Goal: Task Accomplishment & Management: Manage account settings

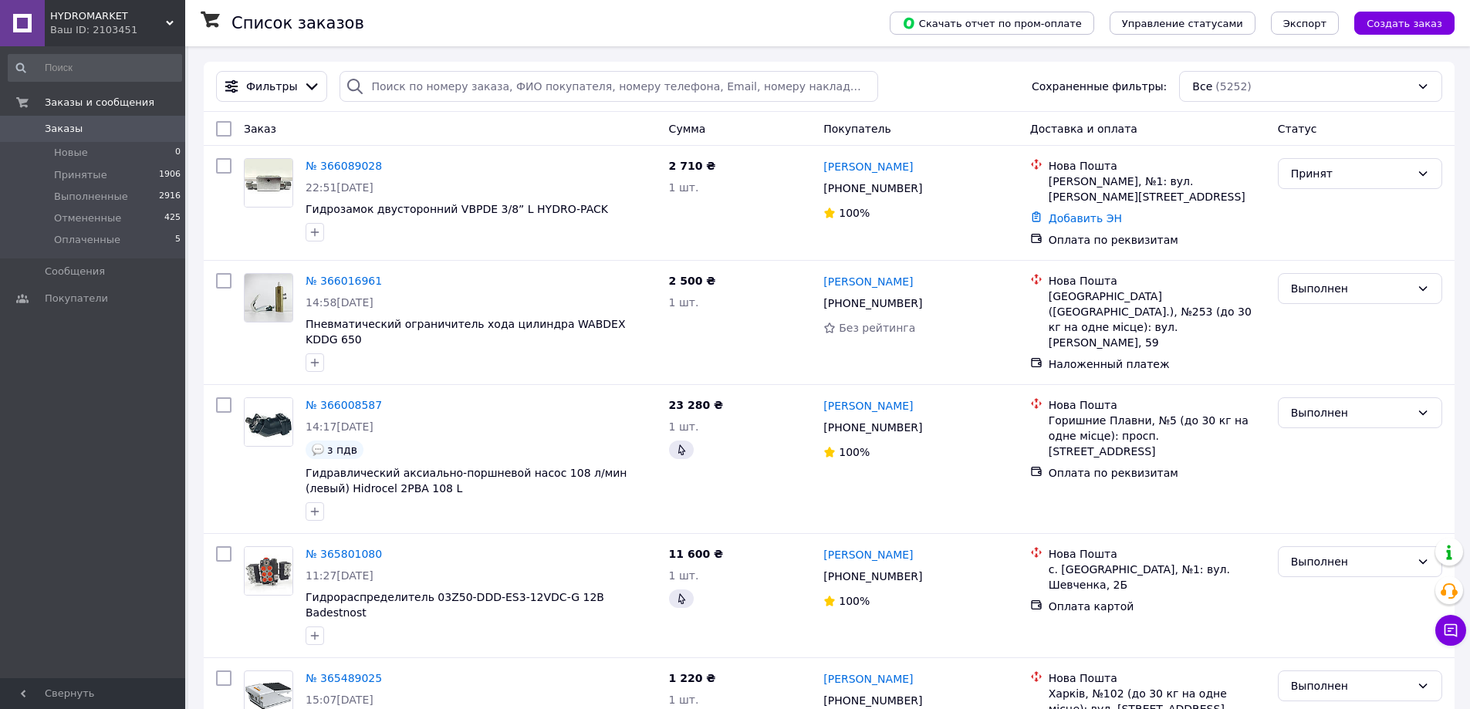
click at [153, 9] on span "HYDROMARKET" at bounding box center [108, 16] width 116 height 14
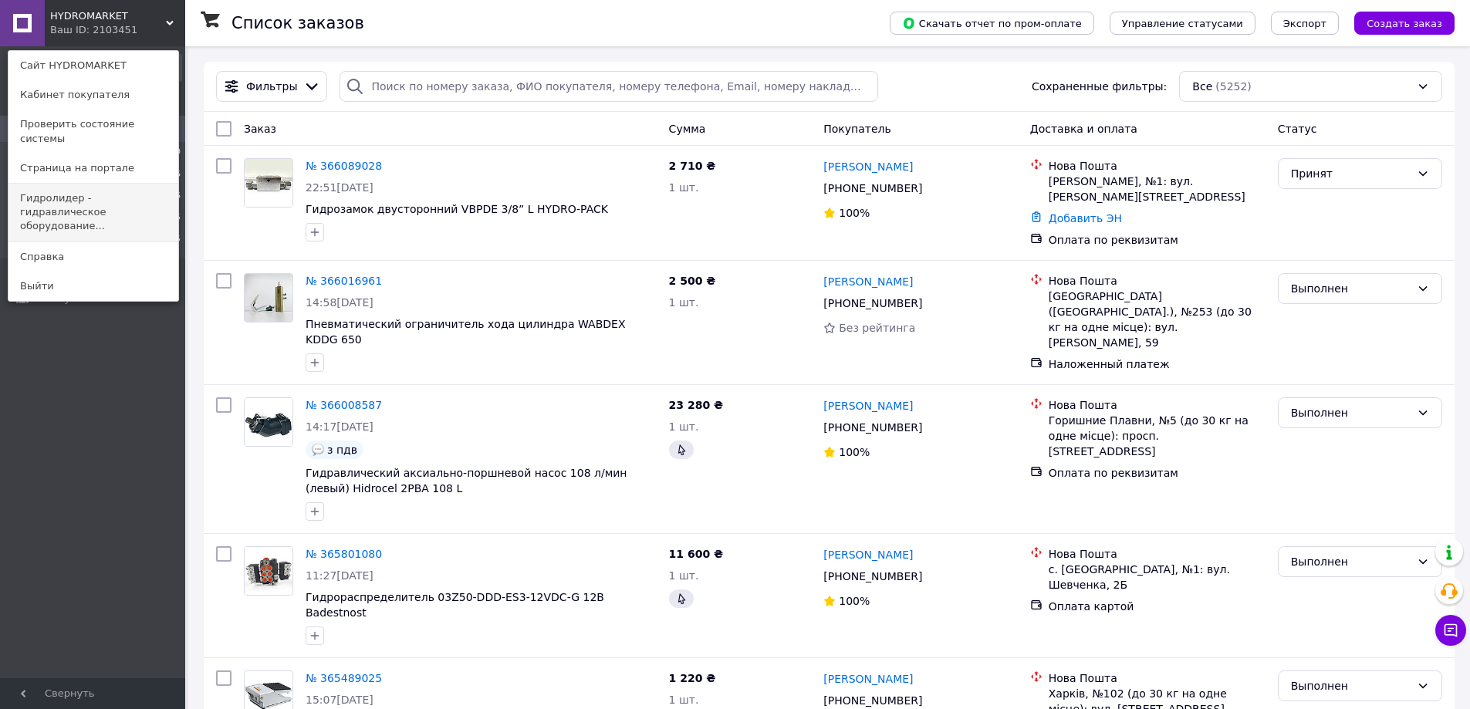
click at [113, 184] on link "Гидролидер - гидравлическое оборудование..." at bounding box center [93, 213] width 170 height 58
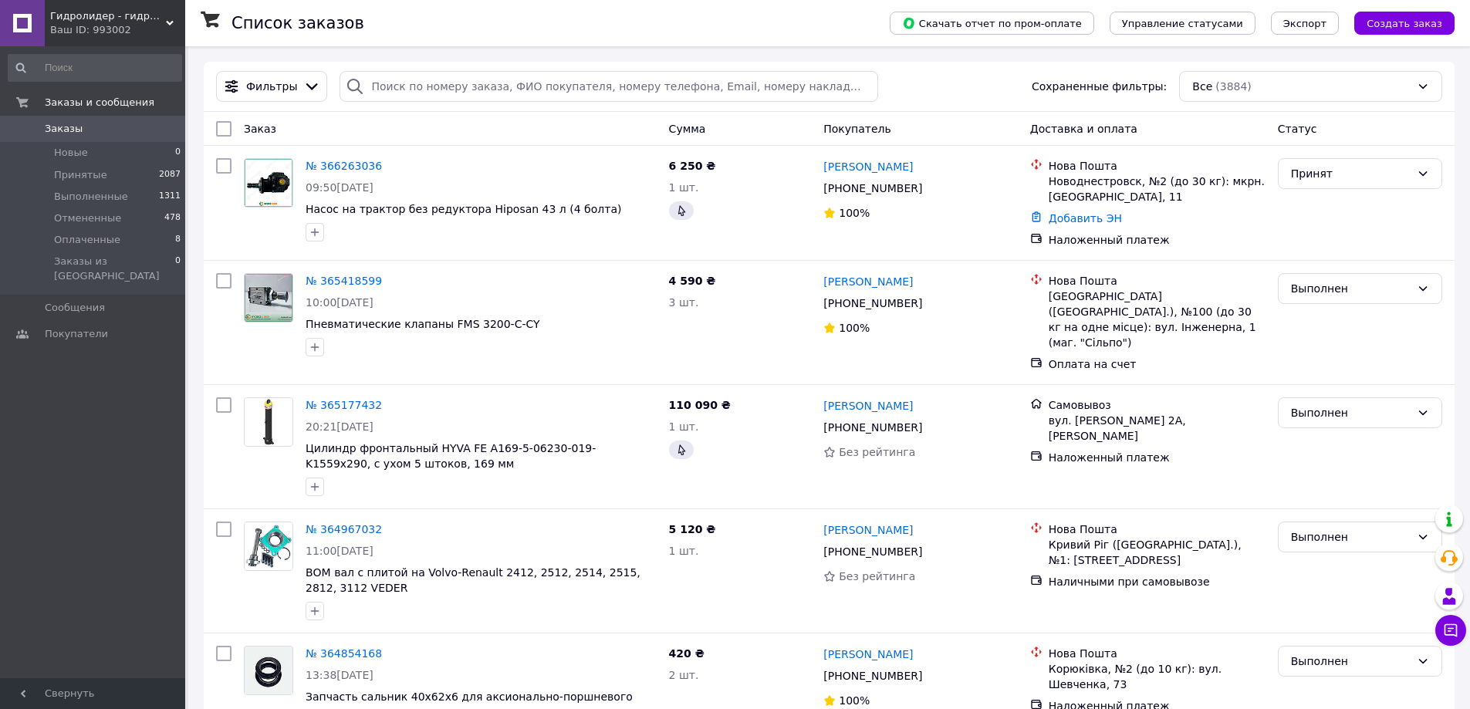
click at [116, 130] on span "Заказы" at bounding box center [94, 129] width 98 height 14
